Goal: Transaction & Acquisition: Purchase product/service

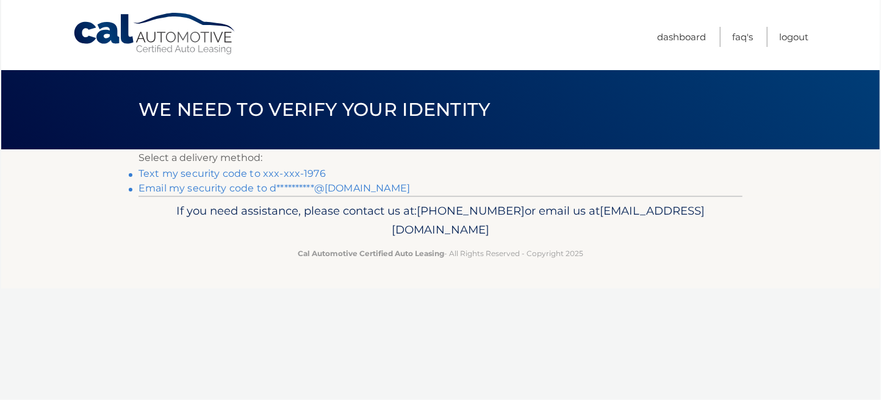
click at [290, 170] on link "Text my security code to xxx-xxx-1976" at bounding box center [231, 174] width 187 height 12
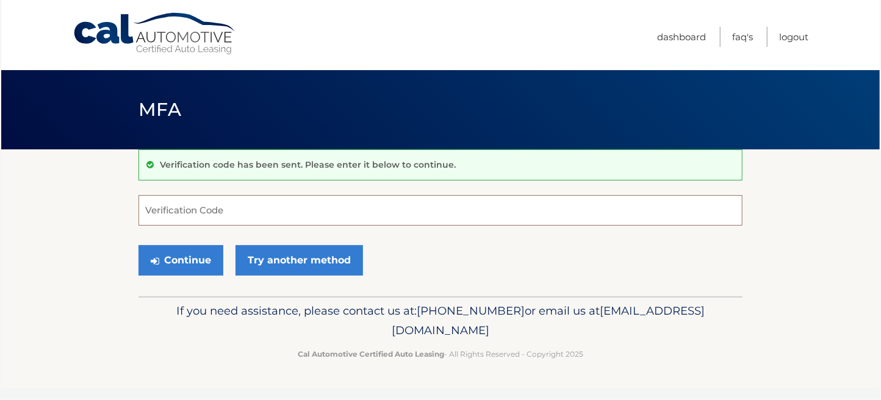
click at [237, 210] on input "Verification Code" at bounding box center [440, 210] width 604 height 30
type input "154486"
click at [198, 265] on button "Continue" at bounding box center [180, 260] width 85 height 30
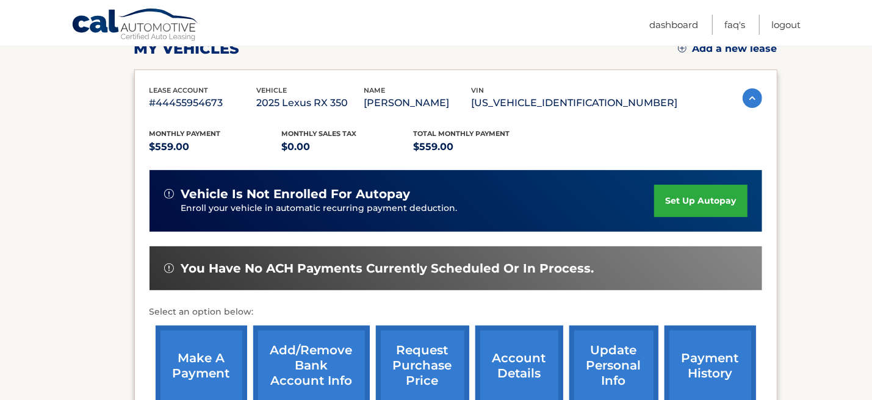
scroll to position [244, 0]
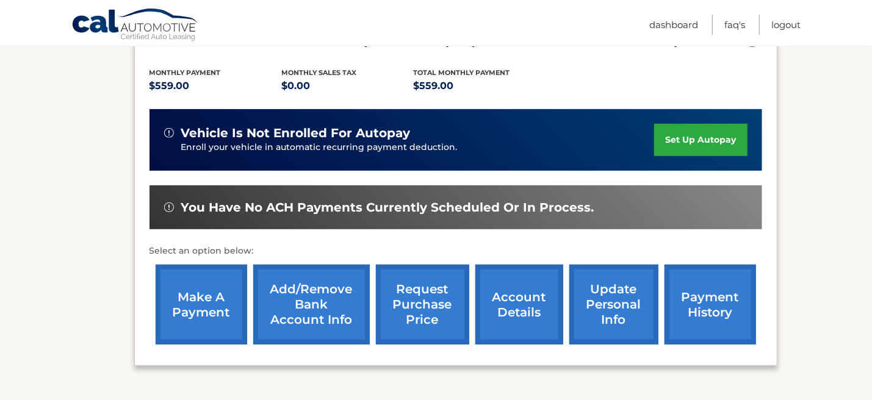
click at [207, 290] on link "make a payment" at bounding box center [201, 305] width 91 height 80
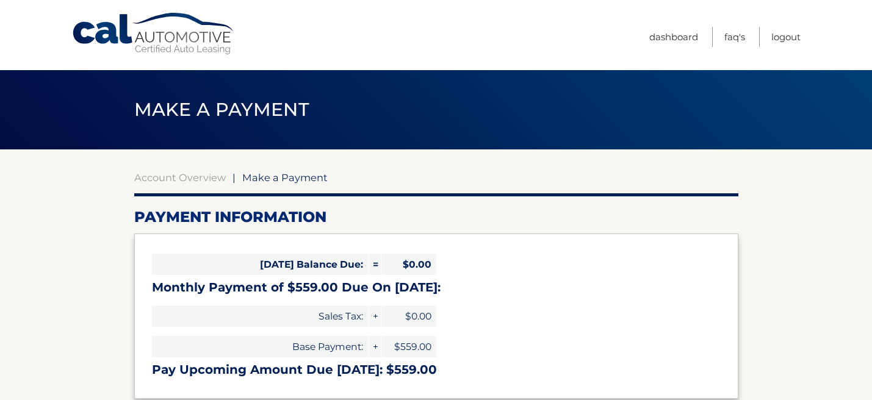
select select "ZGRjODU5ZDEtOTk1YS00Y2NkLTkyZWMtMmQ3OGVmZDBiZjVj"
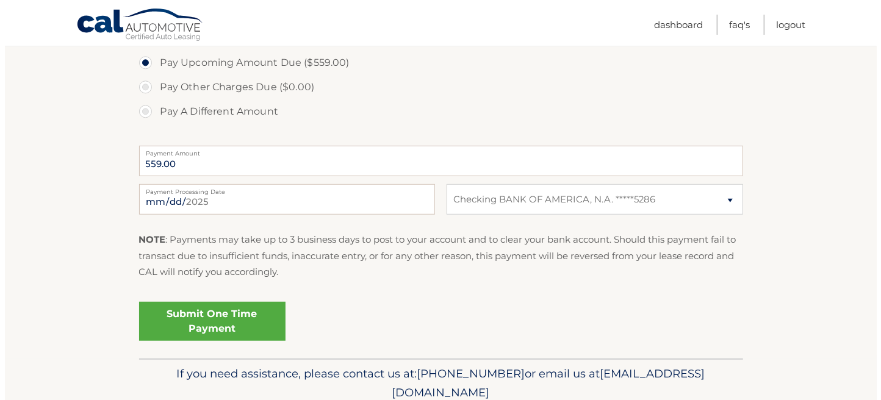
scroll to position [427, 0]
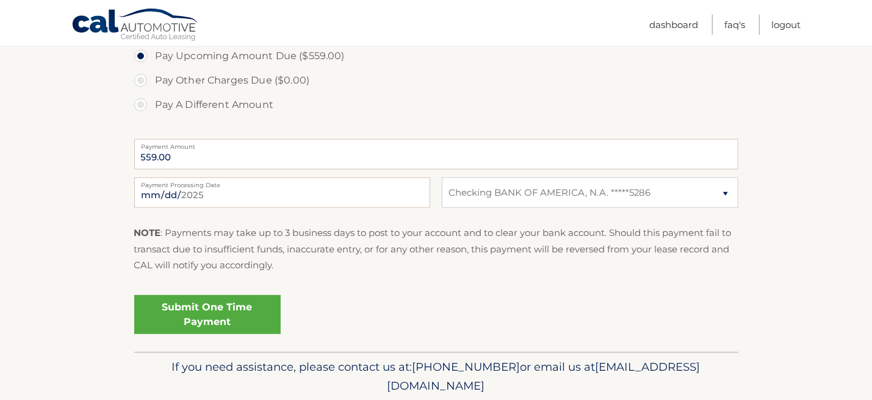
click at [220, 314] on link "Submit One Time Payment" at bounding box center [207, 314] width 146 height 39
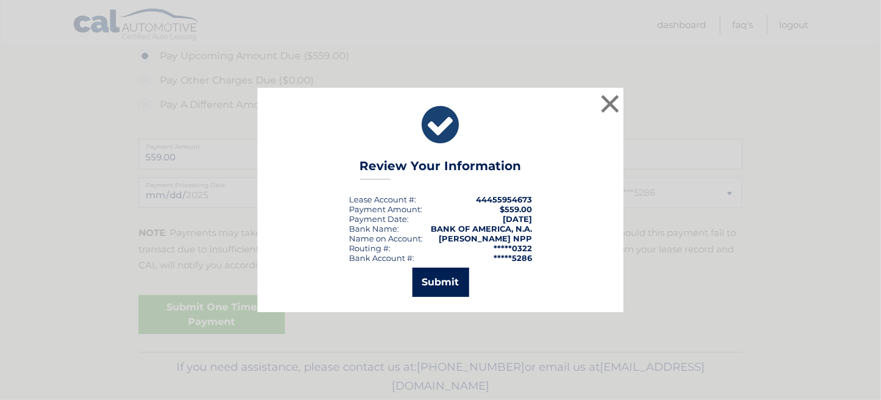
click at [448, 286] on button "Submit" at bounding box center [440, 282] width 57 height 29
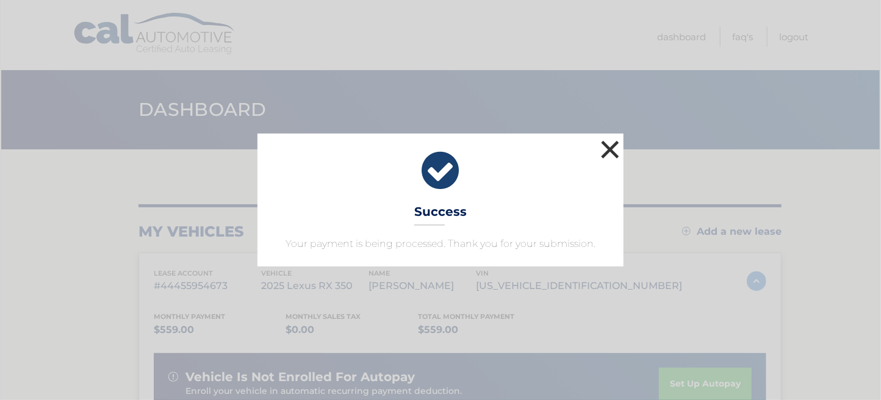
click at [609, 146] on button "×" at bounding box center [610, 149] width 24 height 24
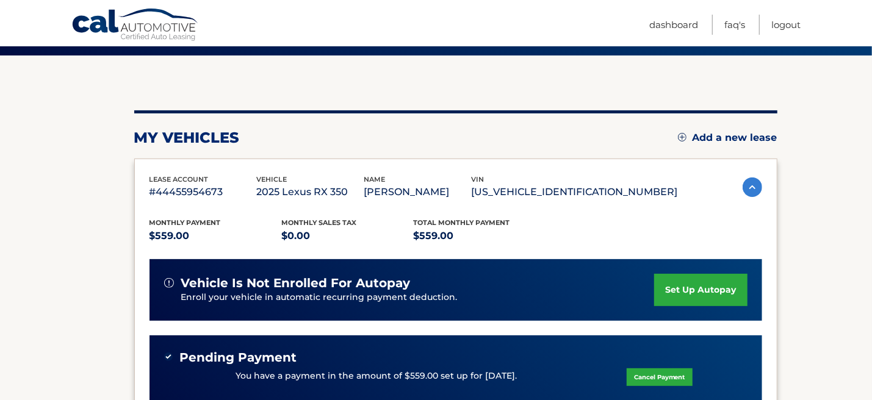
scroll to position [122, 0]
